Goal: Information Seeking & Learning: Learn about a topic

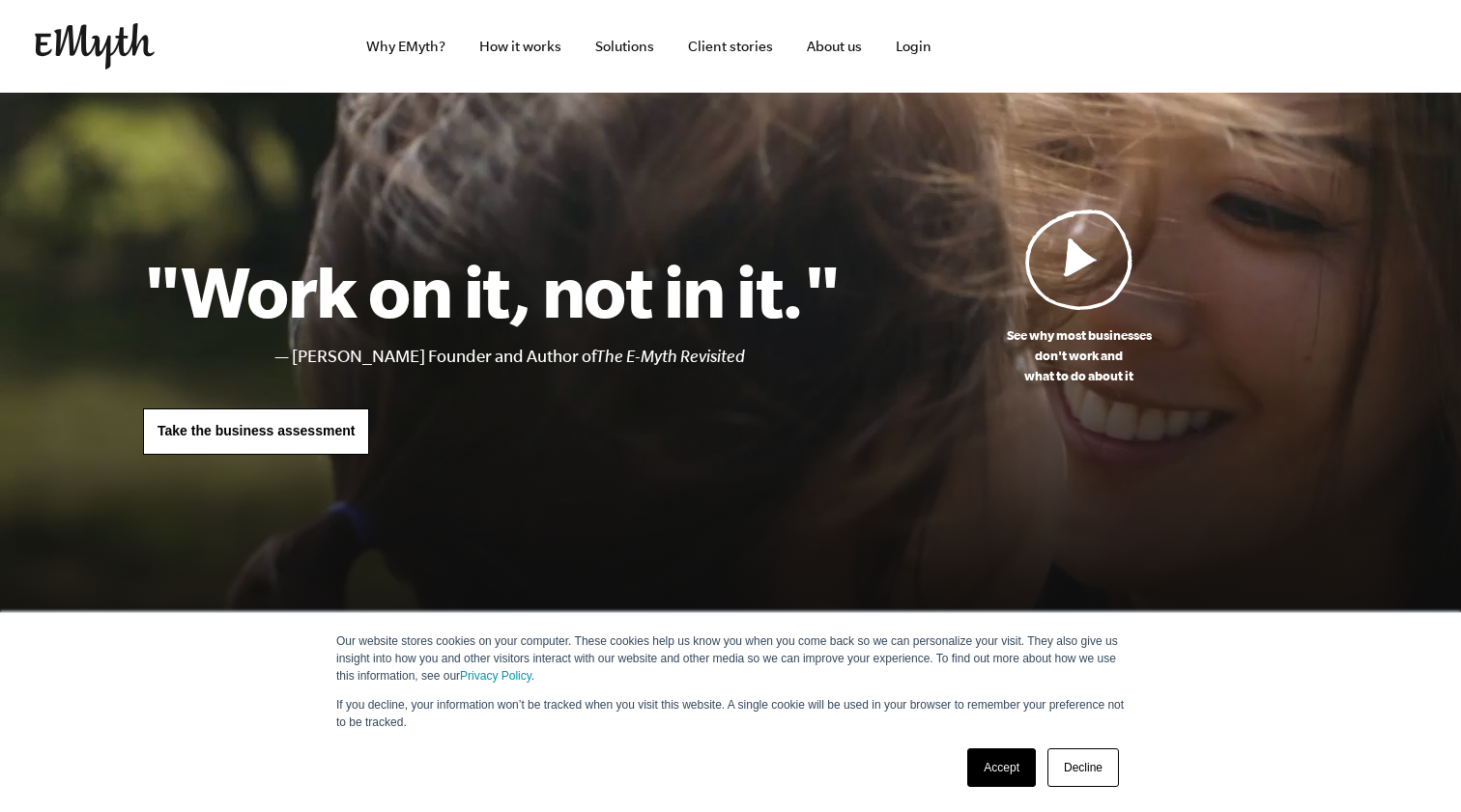
click at [999, 769] on link "Accept" at bounding box center [1001, 767] width 69 height 39
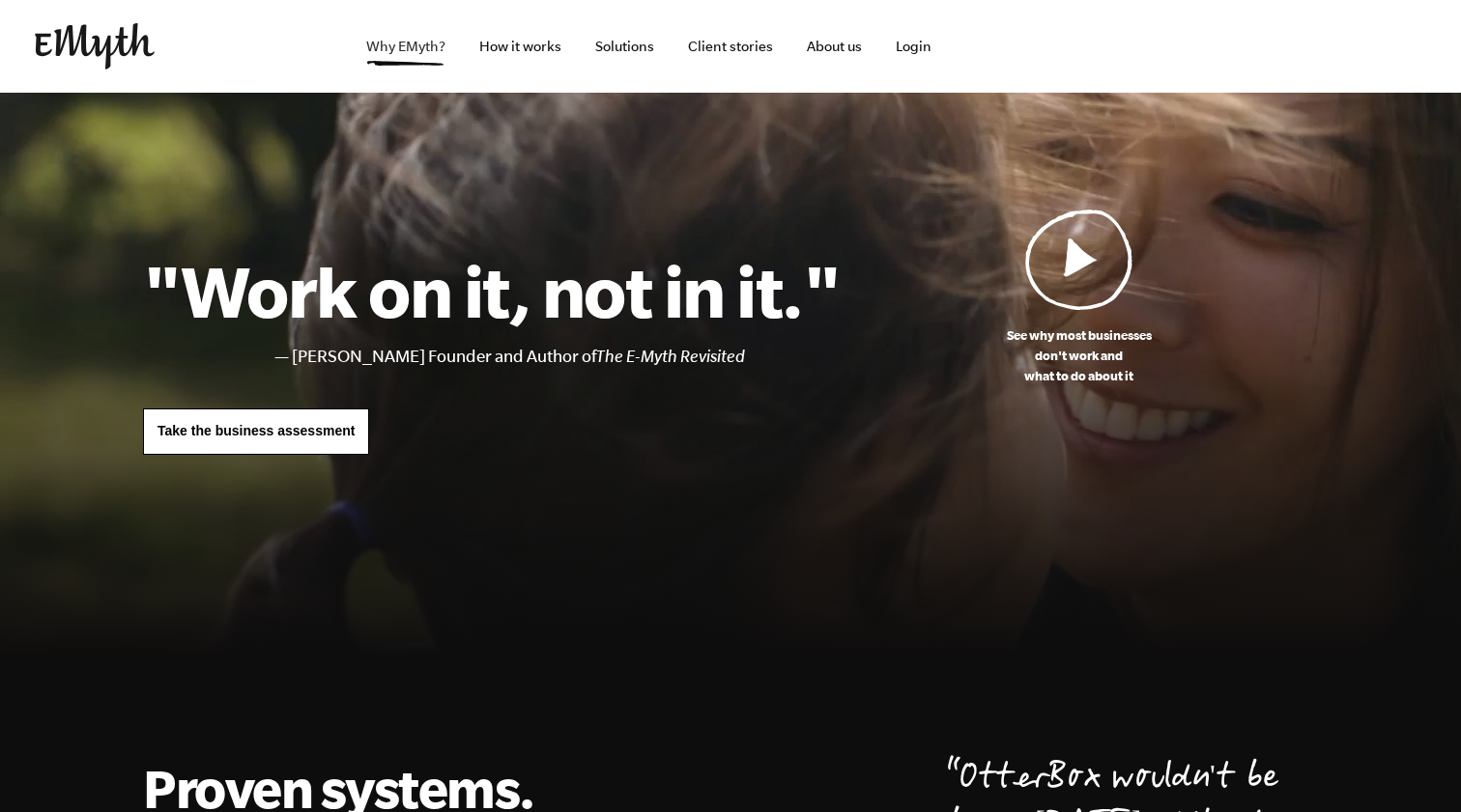
click at [398, 49] on link "Why EMyth?" at bounding box center [406, 46] width 110 height 93
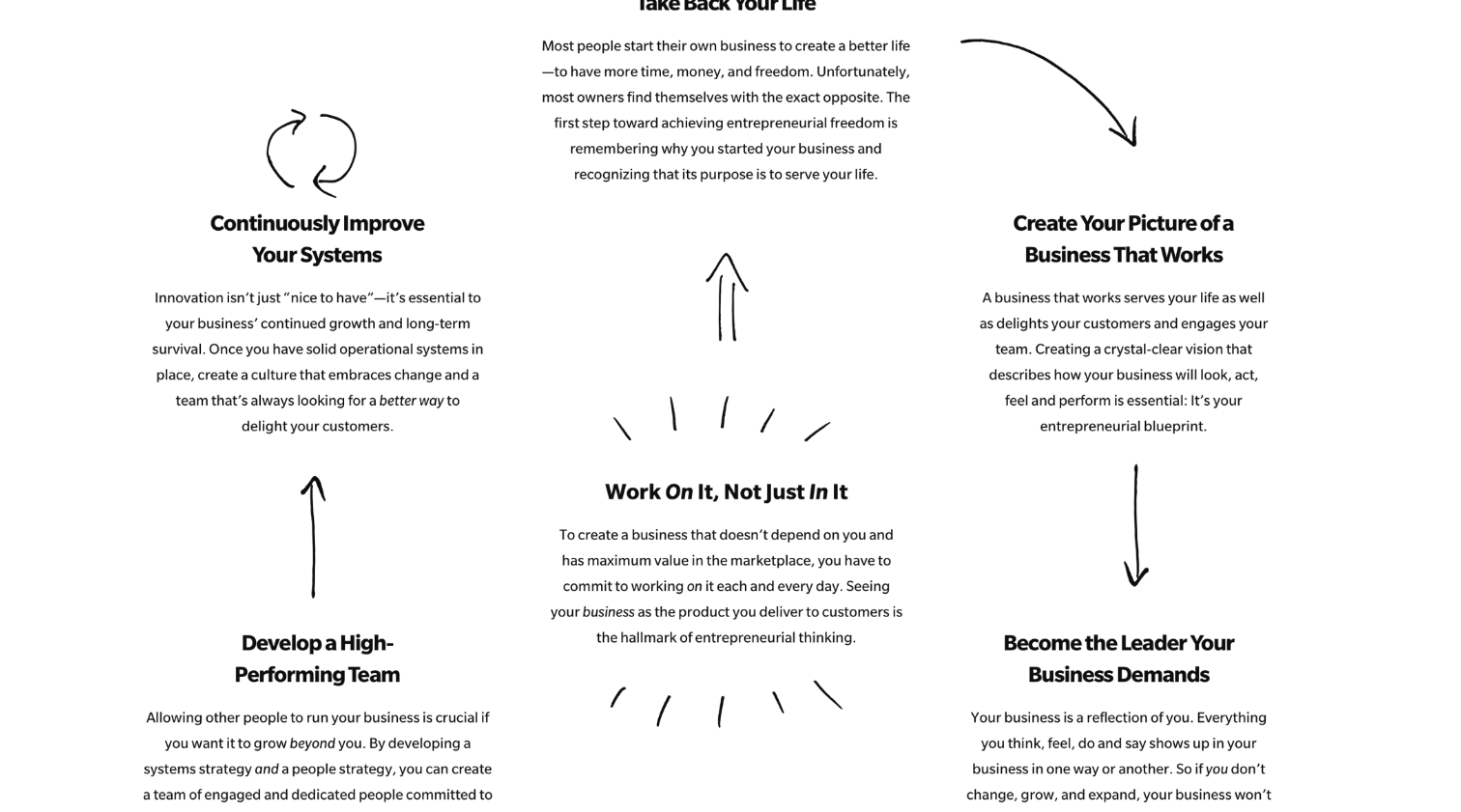
scroll to position [2349, 0]
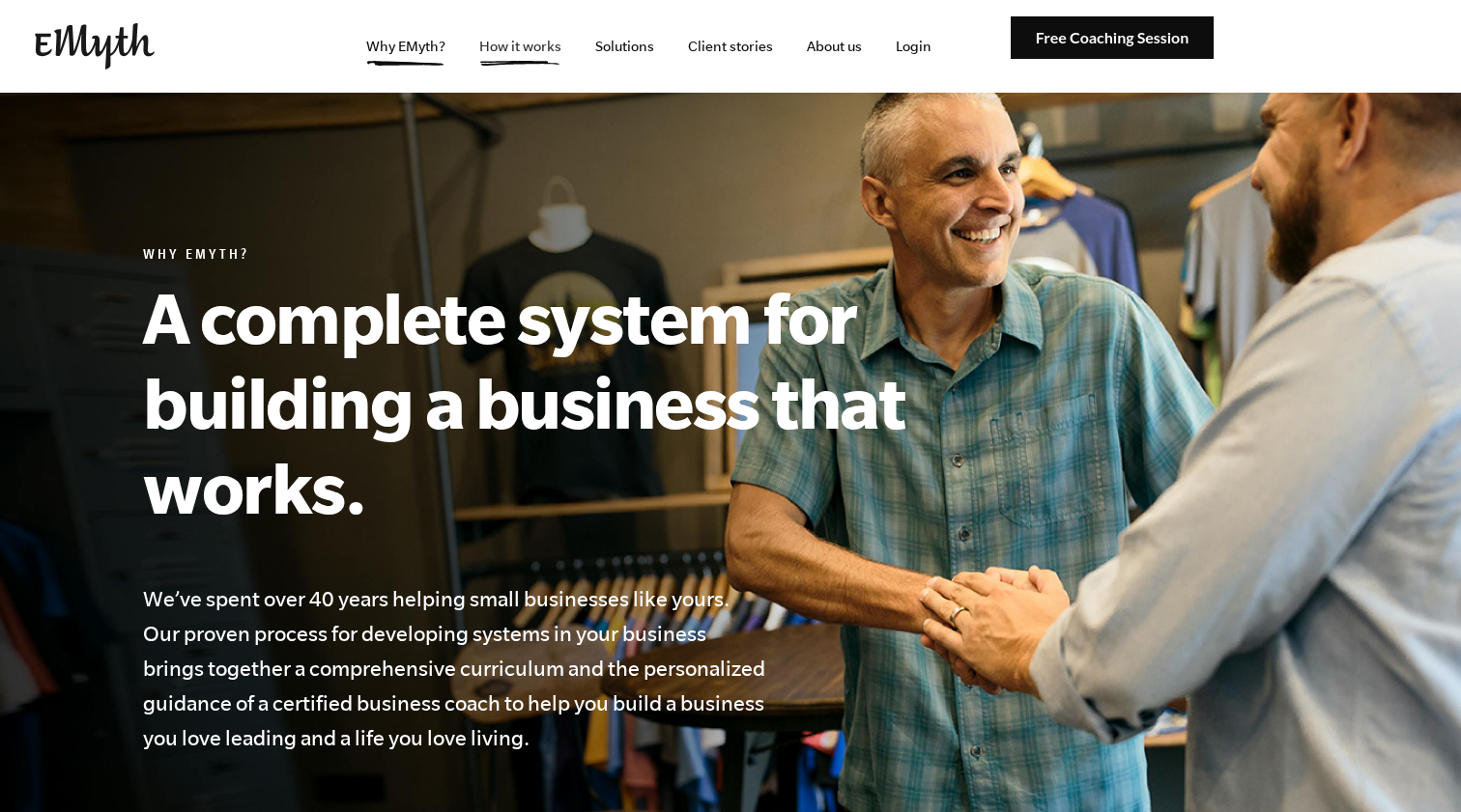
click at [545, 45] on link "How it works" at bounding box center [520, 46] width 113 height 93
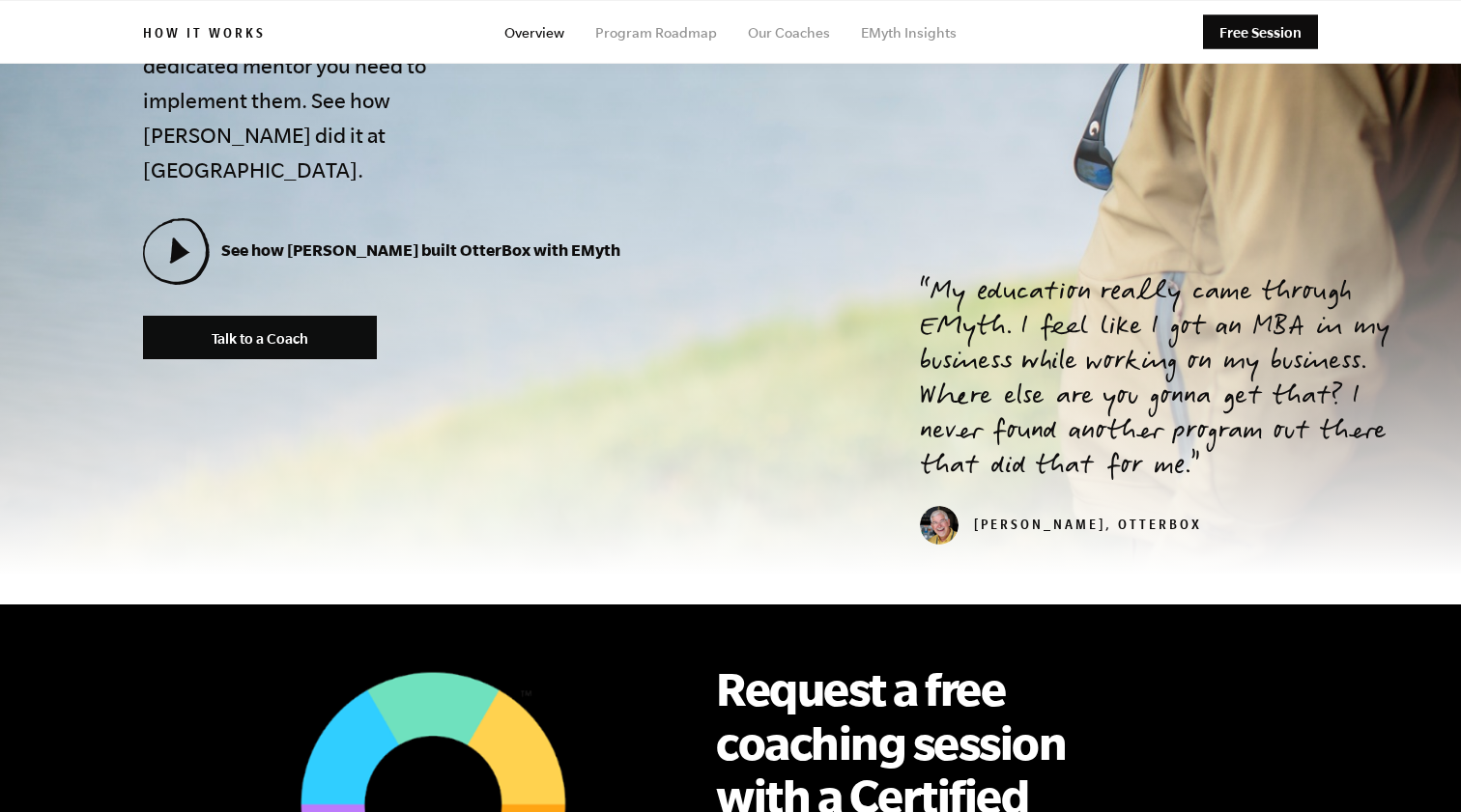
scroll to position [661, 0]
